Goal: Task Accomplishment & Management: Manage account settings

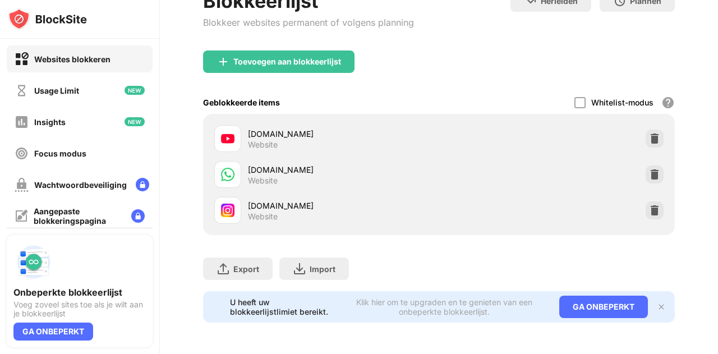
scroll to position [89, 0]
click at [649, 169] on img at bounding box center [654, 174] width 11 height 11
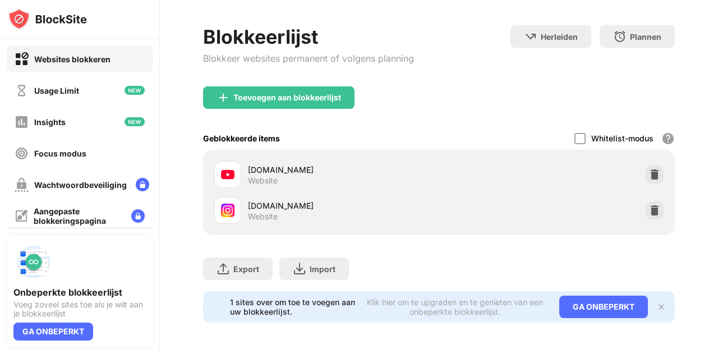
scroll to position [53, 0]
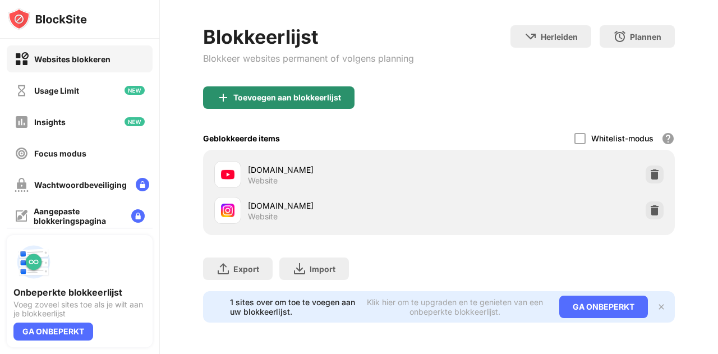
click at [327, 86] on div "Toevoegen aan blokkeerlijst" at bounding box center [278, 97] width 151 height 22
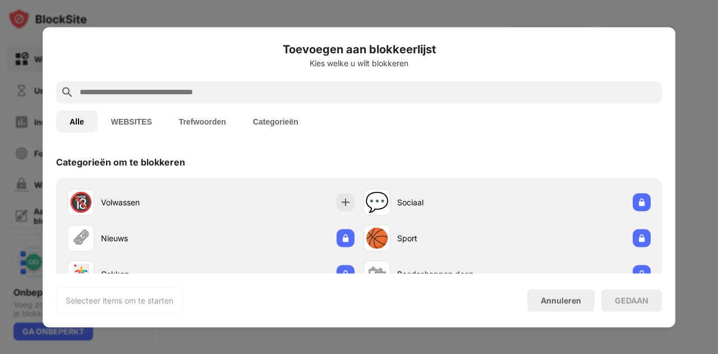
click at [302, 105] on div "Alle WEBSITES Trefwoorden Categorieën" at bounding box center [359, 121] width 606 height 36
click at [295, 99] on div at bounding box center [359, 92] width 606 height 22
click at [289, 89] on input "text" at bounding box center [367, 91] width 579 height 13
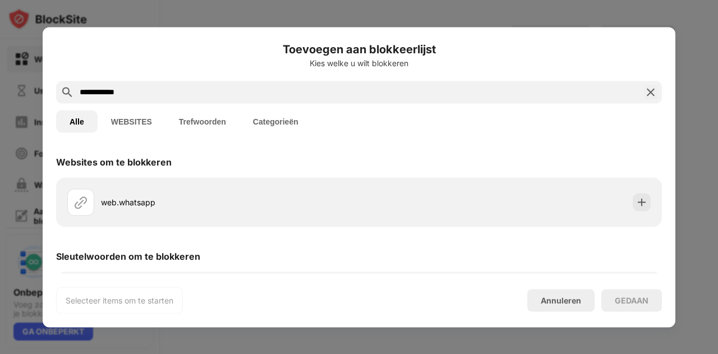
click at [186, 87] on input "**********" at bounding box center [358, 91] width 561 height 13
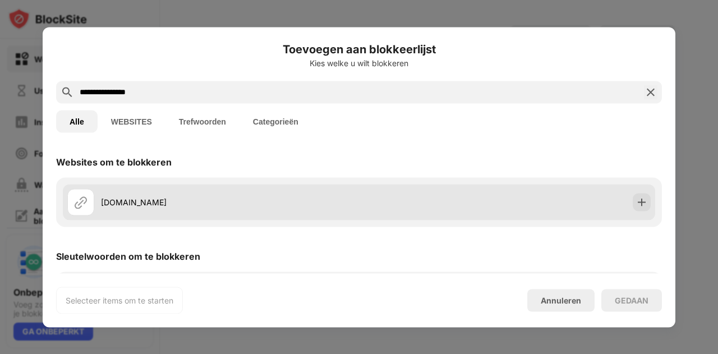
type input "**********"
click at [385, 196] on div "[DOMAIN_NAME]" at bounding box center [359, 202] width 592 height 36
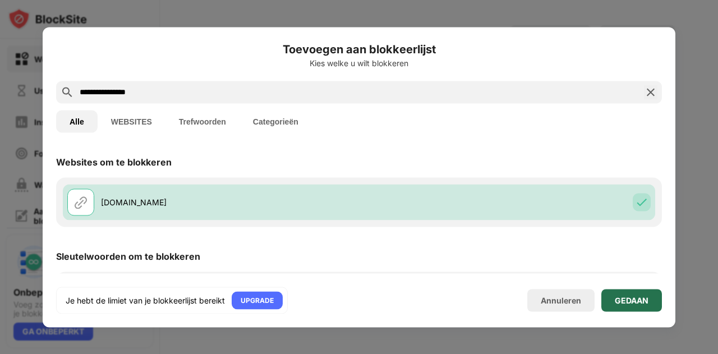
click at [643, 295] on div "GEDAAN" at bounding box center [632, 299] width 34 height 9
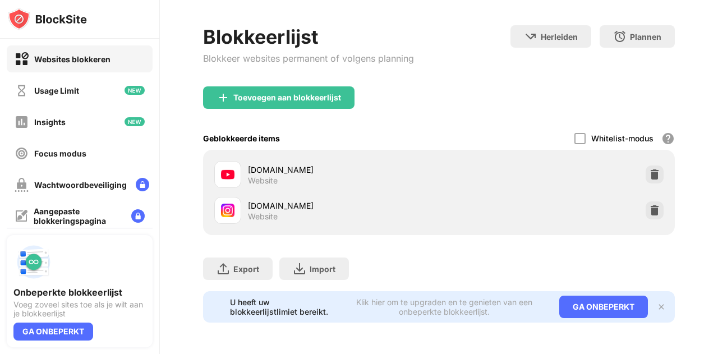
scroll to position [89, 0]
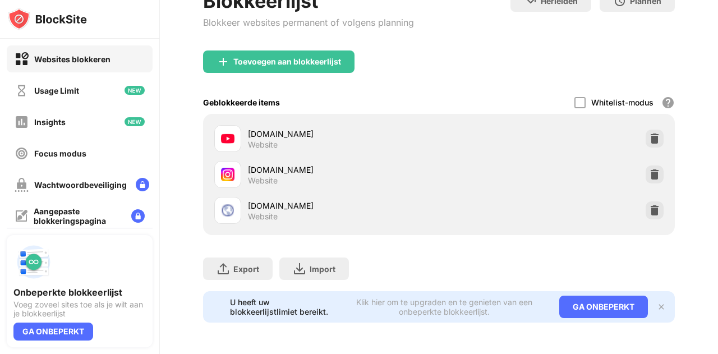
click at [295, 164] on div "[DOMAIN_NAME]" at bounding box center [343, 170] width 191 height 12
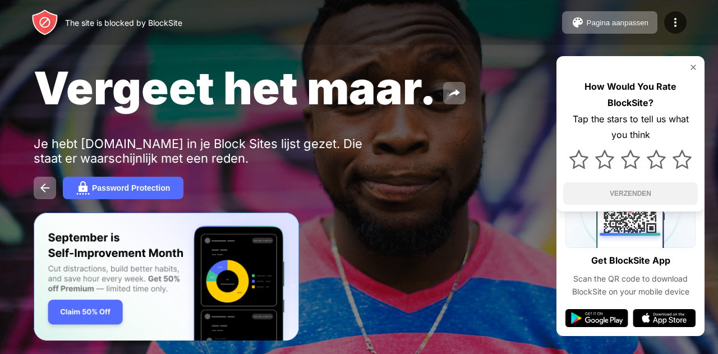
click at [546, 108] on div "Vergeet het maar." at bounding box center [294, 88] width 520 height 54
